Goal: Check status: Check status

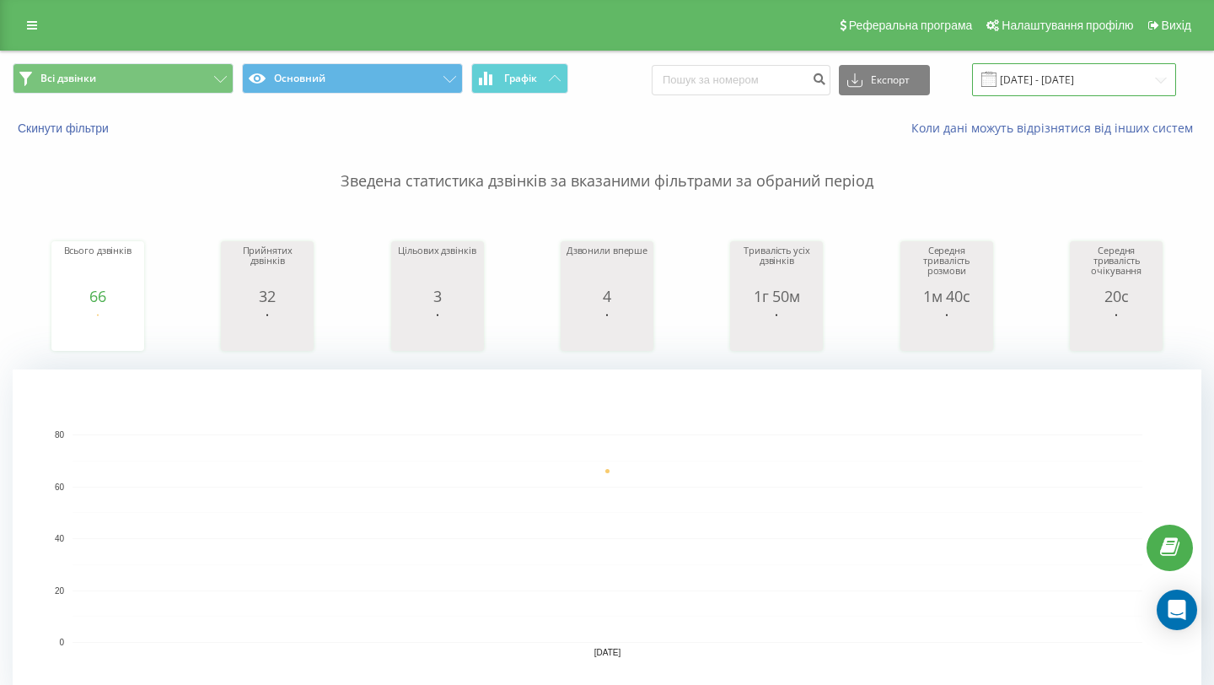
click at [1051, 82] on input "[DATE] - [DATE]" at bounding box center [1074, 79] width 204 height 33
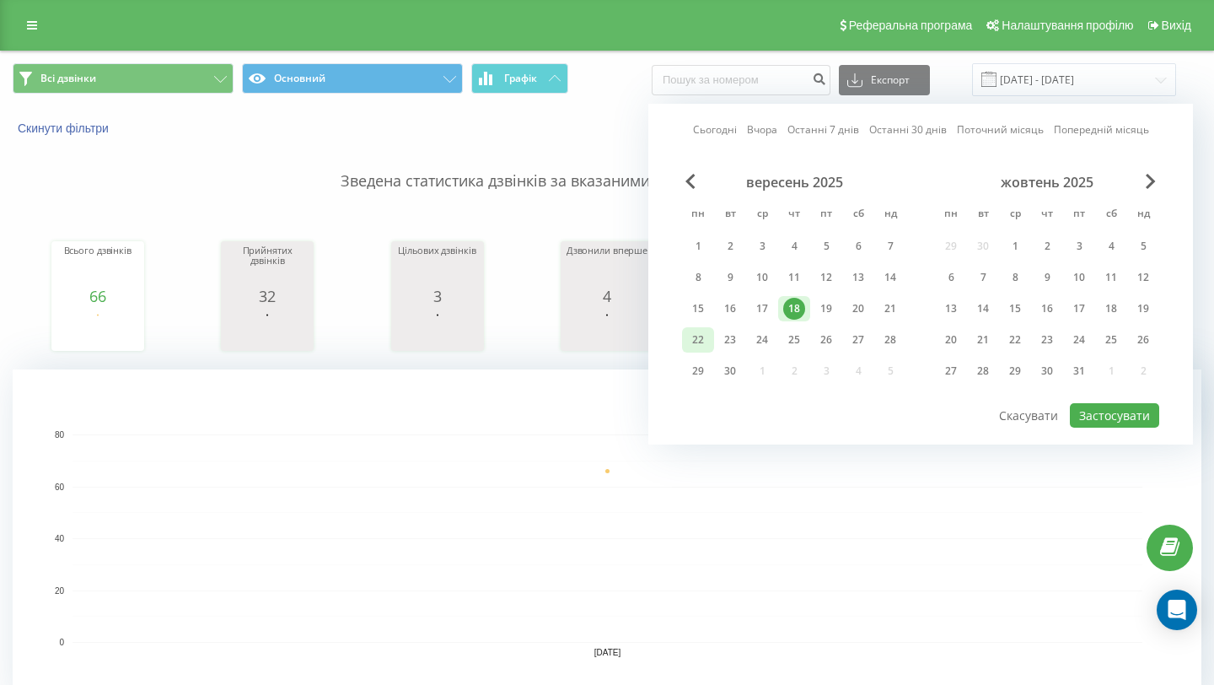
click at [701, 336] on div "22" at bounding box center [698, 340] width 22 height 22
click at [1095, 410] on button "Застосувати" at bounding box center [1114, 415] width 89 height 24
type input "[DATE] - [DATE]"
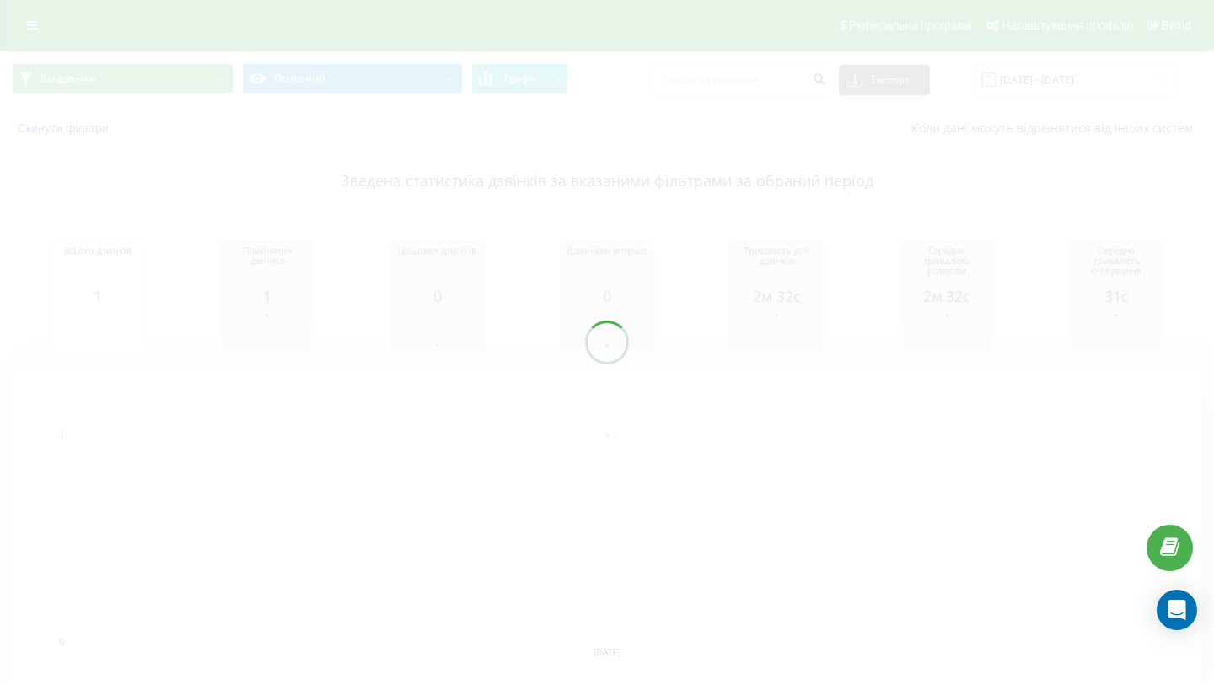
click at [348, 333] on div at bounding box center [607, 342] width 1214 height 685
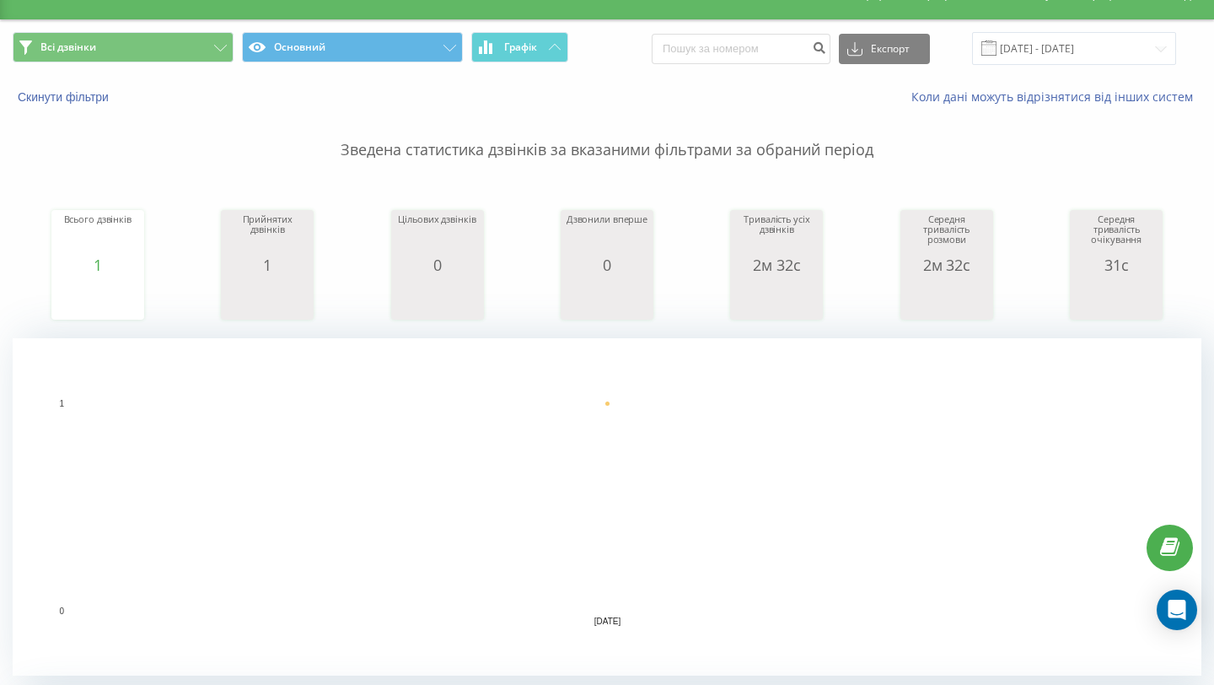
scroll to position [30, 0]
